Goal: Information Seeking & Learning: Learn about a topic

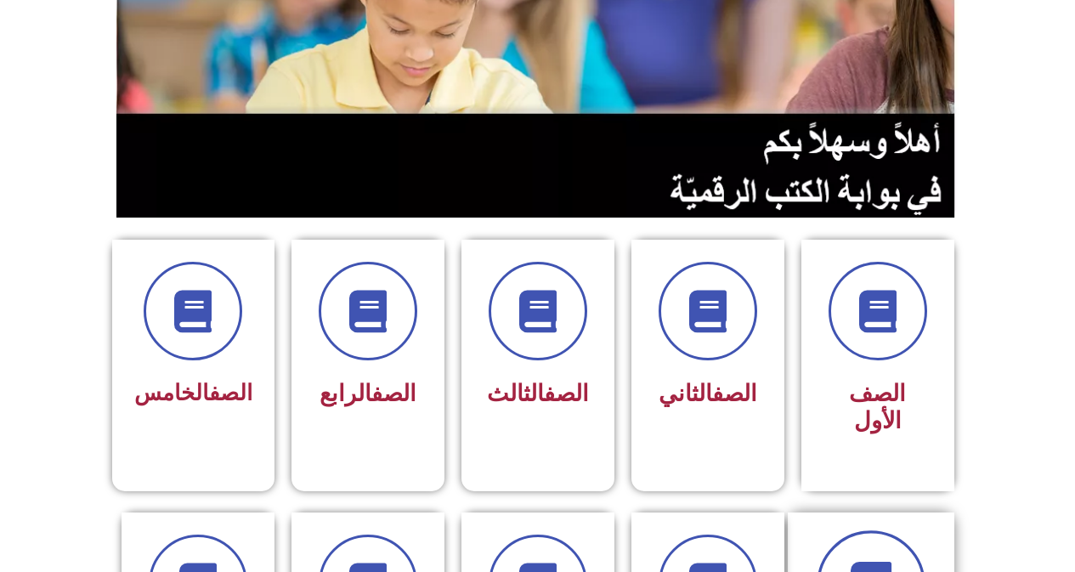
scroll to position [340, 0]
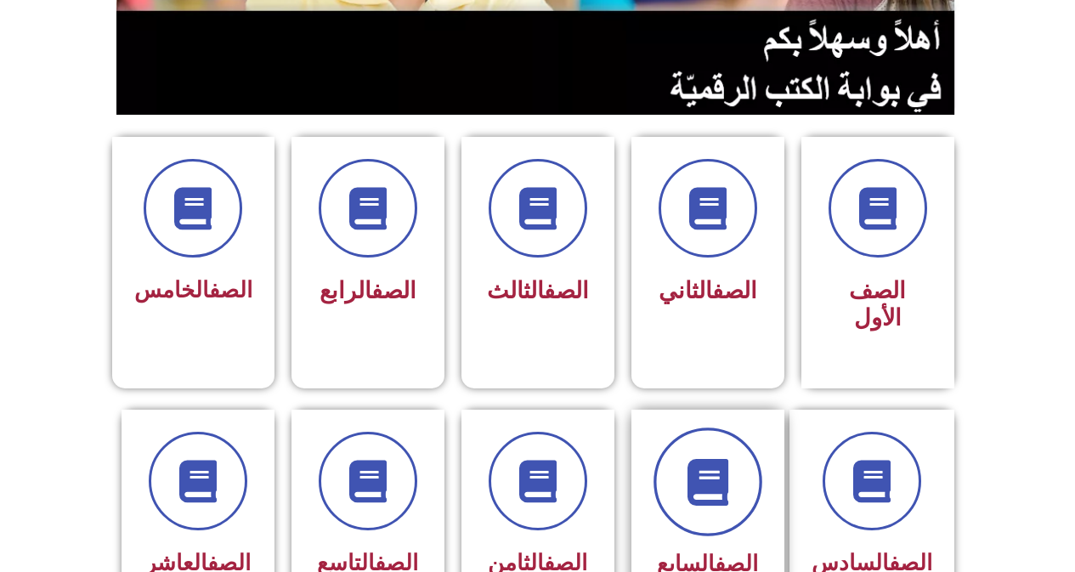
click at [723, 479] on span at bounding box center [708, 482] width 109 height 109
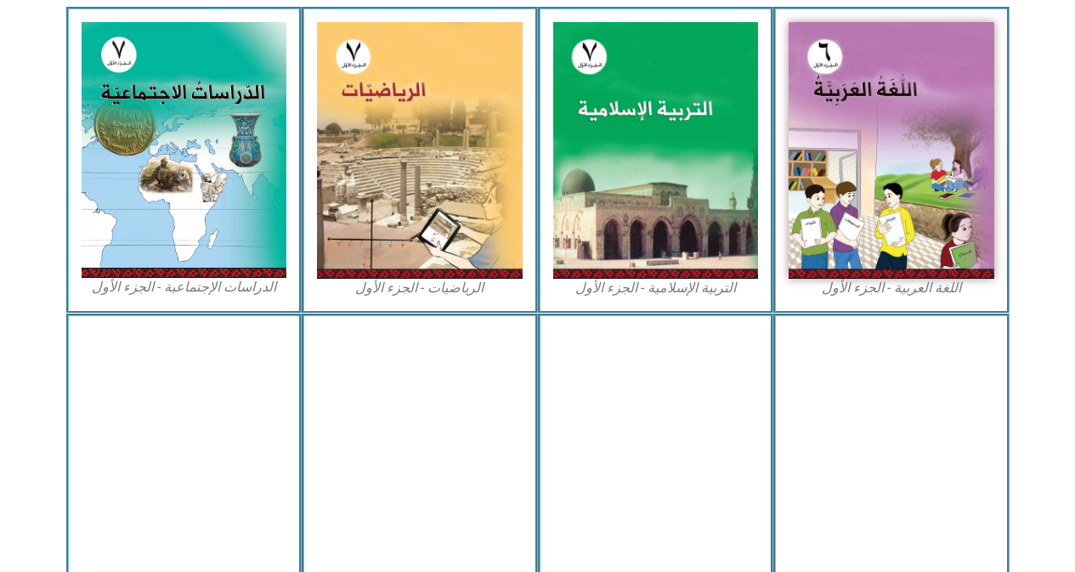
scroll to position [765, 0]
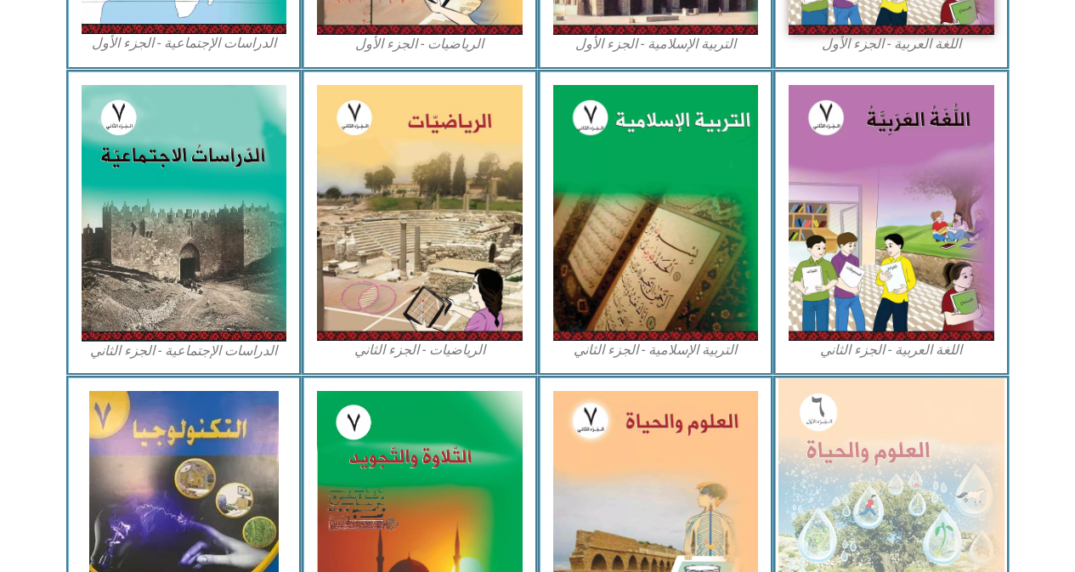
click at [905, 513] on img at bounding box center [892, 515] width 226 height 275
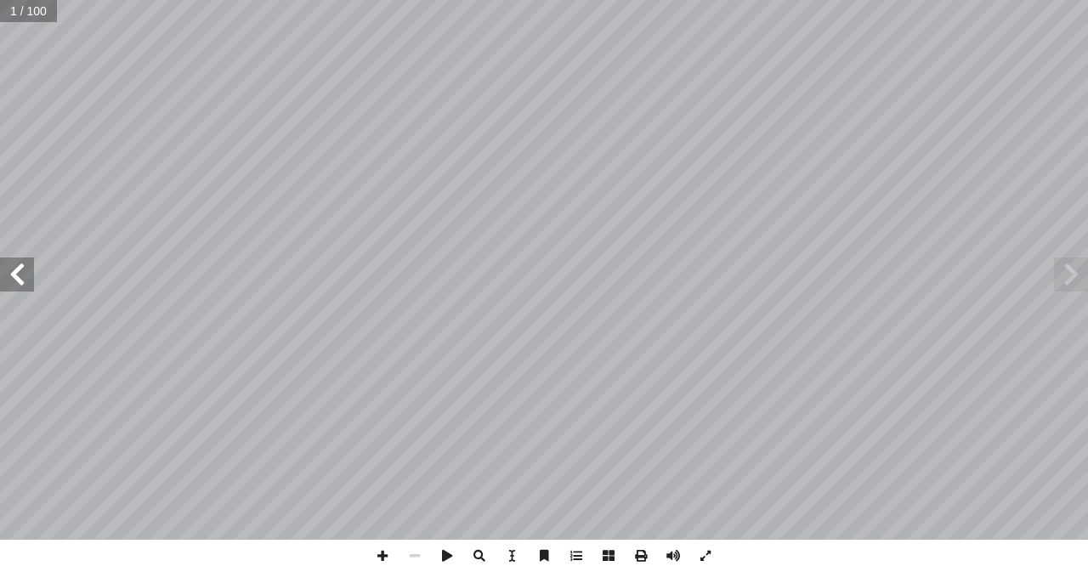
click at [30, 17] on input "text" at bounding box center [28, 11] width 57 height 22
type input "**"
click at [0, 275] on span at bounding box center [17, 275] width 34 height 34
click at [386, 552] on span at bounding box center [382, 556] width 32 height 32
click at [383, 557] on span at bounding box center [382, 556] width 32 height 32
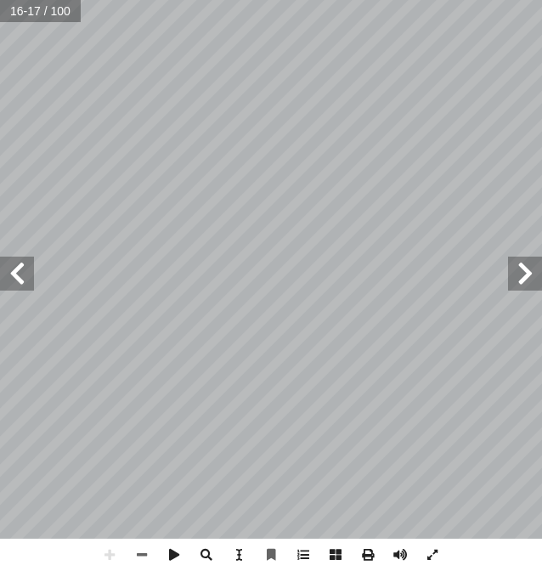
click at [20, 267] on span at bounding box center [17, 274] width 34 height 34
